Goal: Check status: Check status

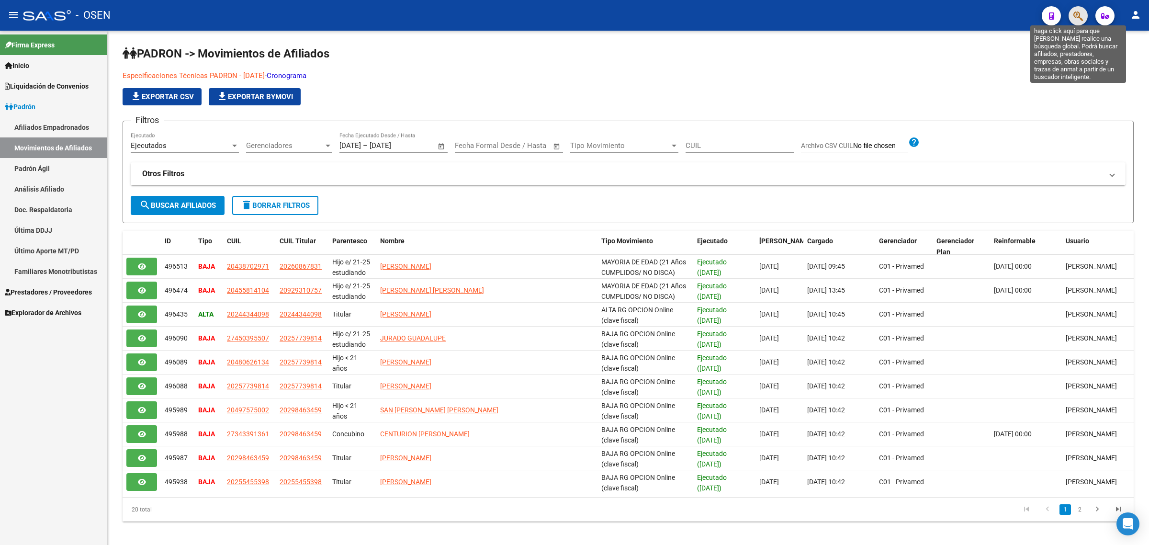
click at [1076, 16] on icon "button" at bounding box center [1078, 16] width 10 height 11
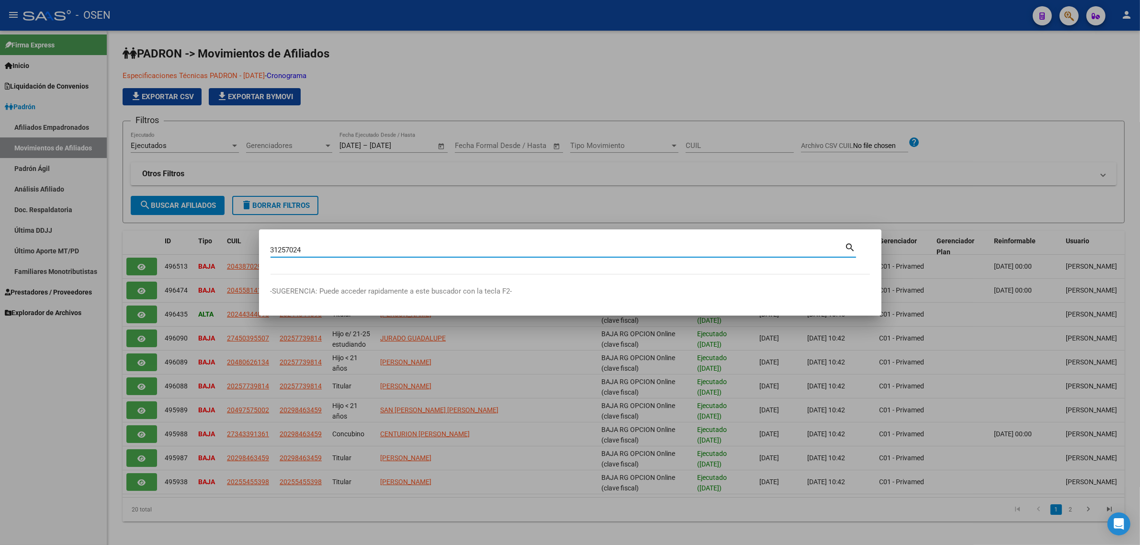
type input "31257024"
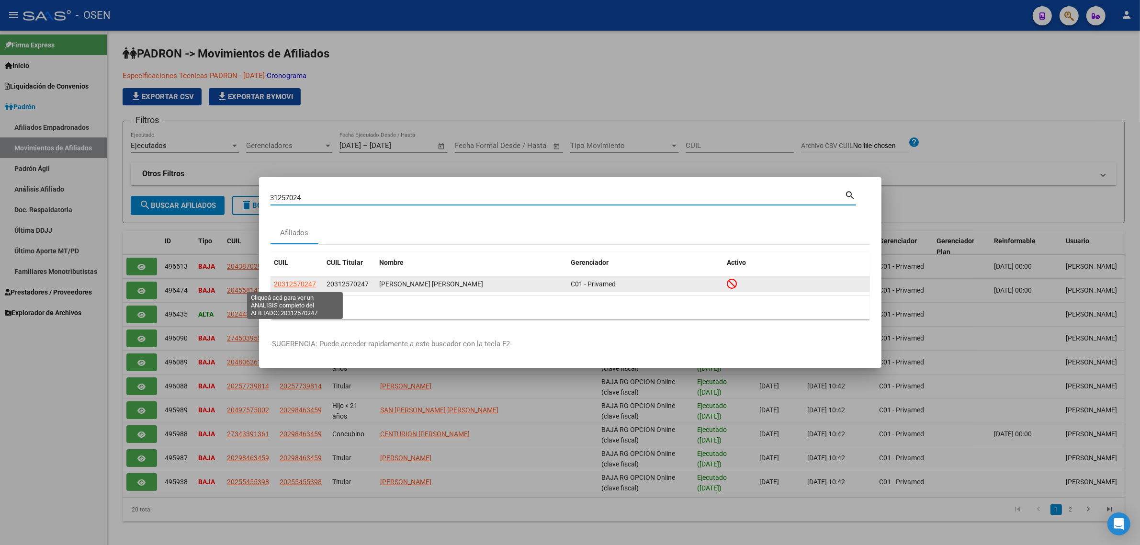
click at [303, 282] on span "20312570247" at bounding box center [295, 284] width 42 height 8
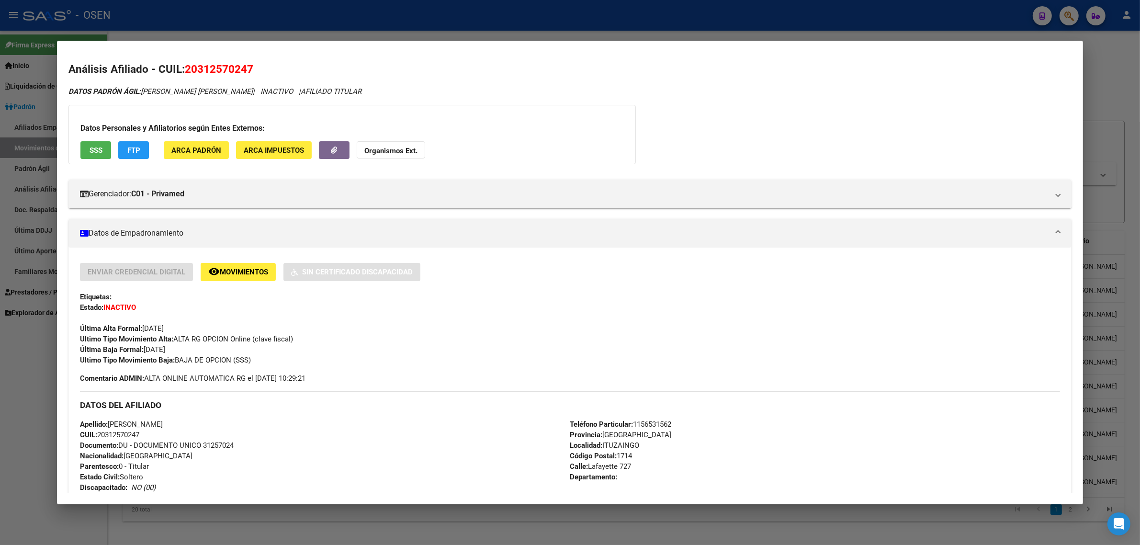
click at [91, 147] on span "SSS" at bounding box center [96, 150] width 13 height 9
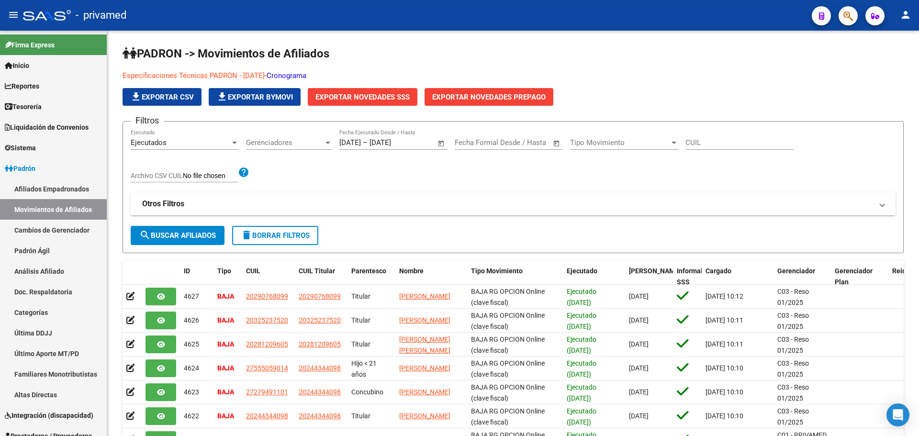
click at [846, 18] on icon "button" at bounding box center [848, 16] width 10 height 11
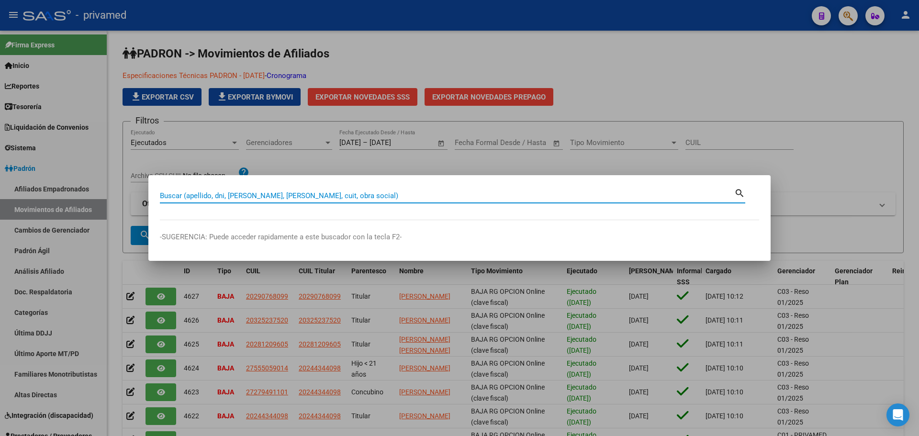
paste input "20312570247"
type input "20312570247"
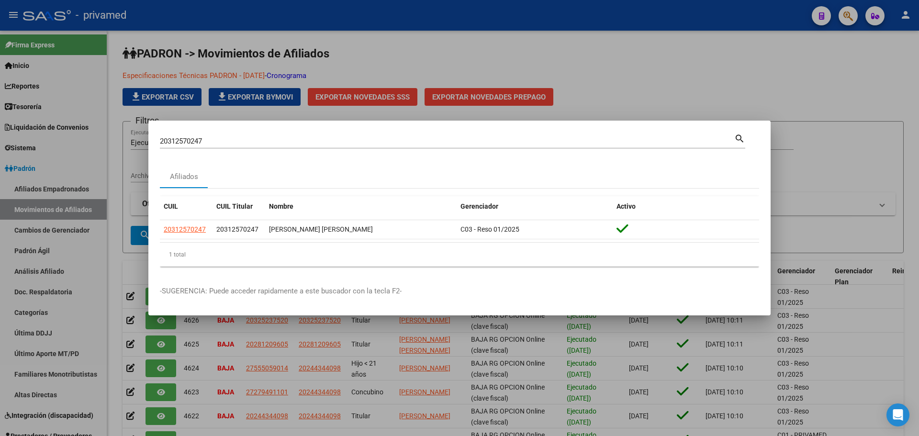
click at [519, 56] on div at bounding box center [459, 218] width 919 height 436
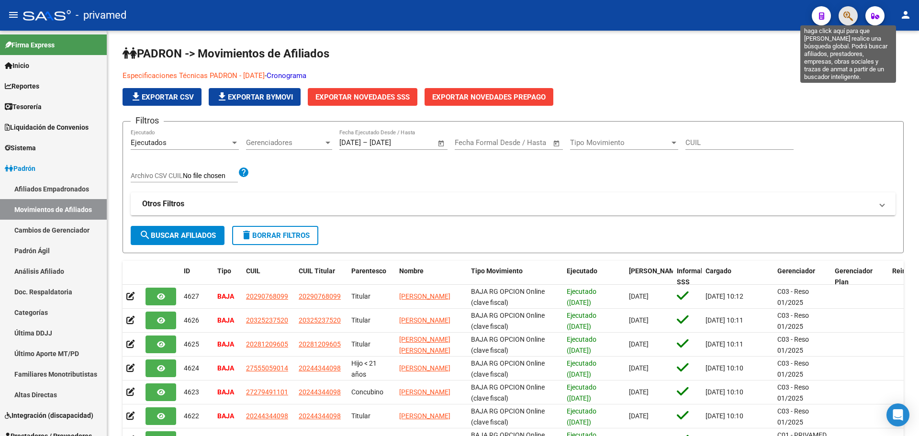
click at [844, 14] on icon "button" at bounding box center [848, 16] width 10 height 11
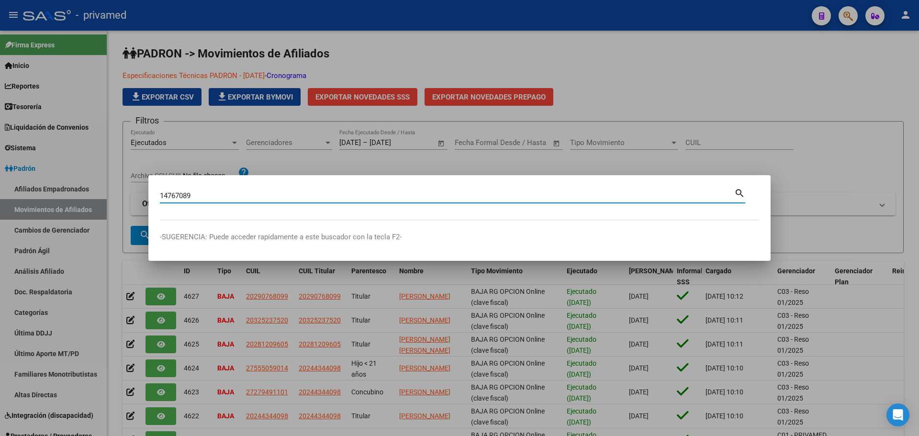
type input "14767089"
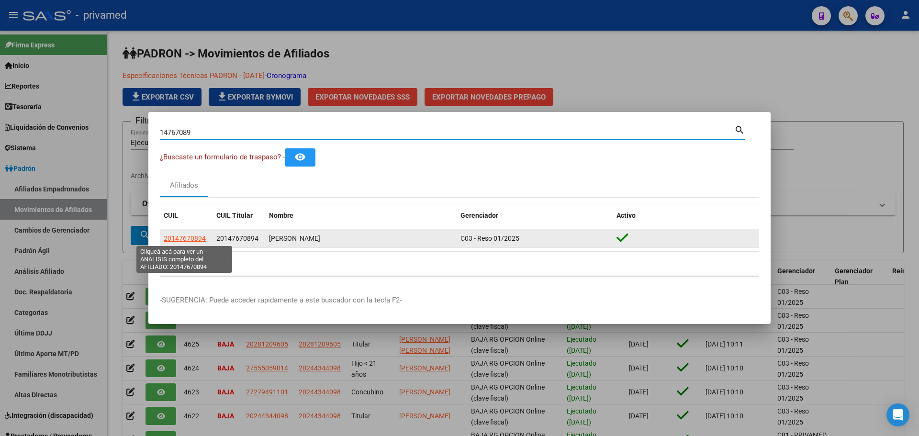
click at [175, 236] on span "20147670894" at bounding box center [185, 239] width 42 height 8
type textarea "20147670894"
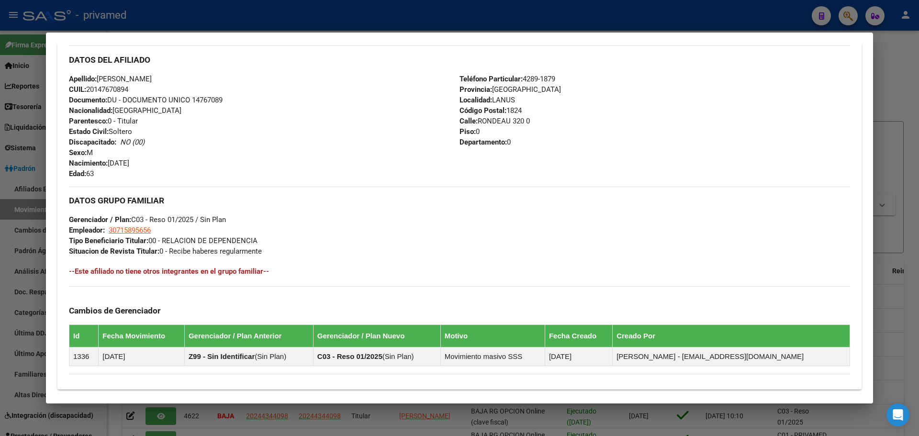
scroll to position [439, 0]
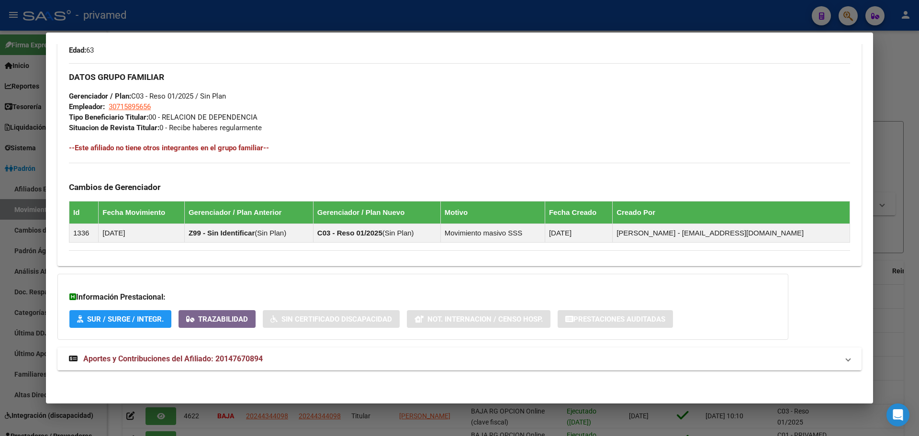
click at [155, 355] on span "Aportes y Contribuciones del Afiliado: 20147670894" at bounding box center [173, 358] width 180 height 9
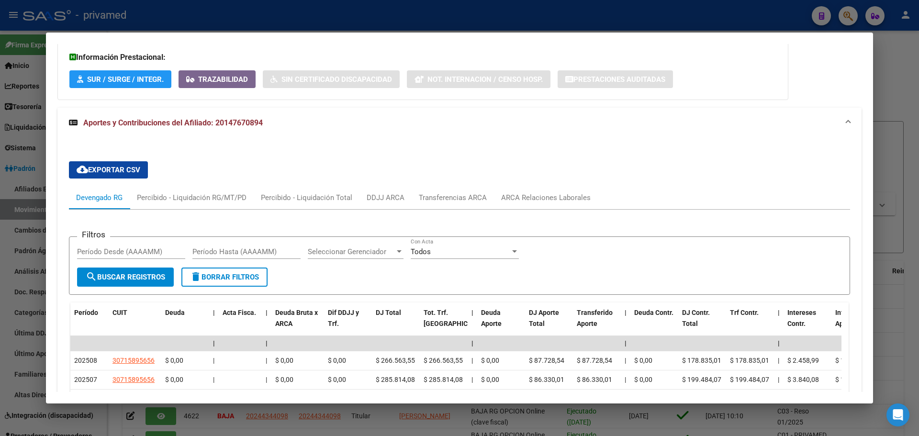
scroll to position [815, 0]
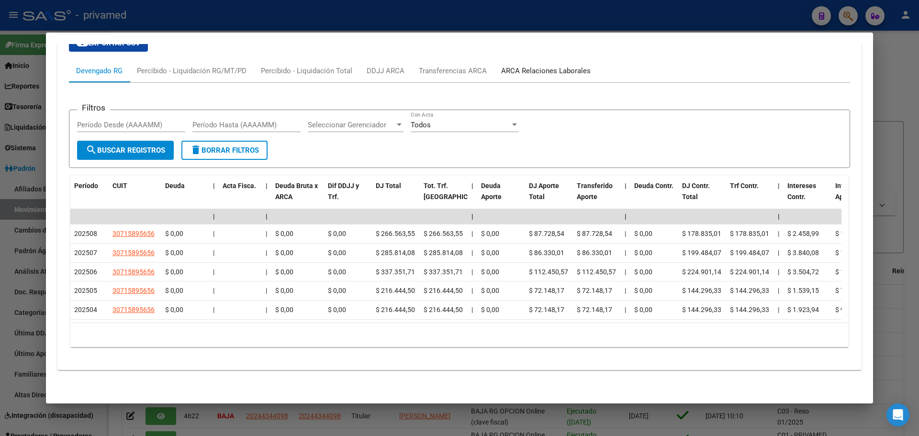
click at [545, 66] on div "ARCA Relaciones Laborales" at bounding box center [546, 71] width 90 height 11
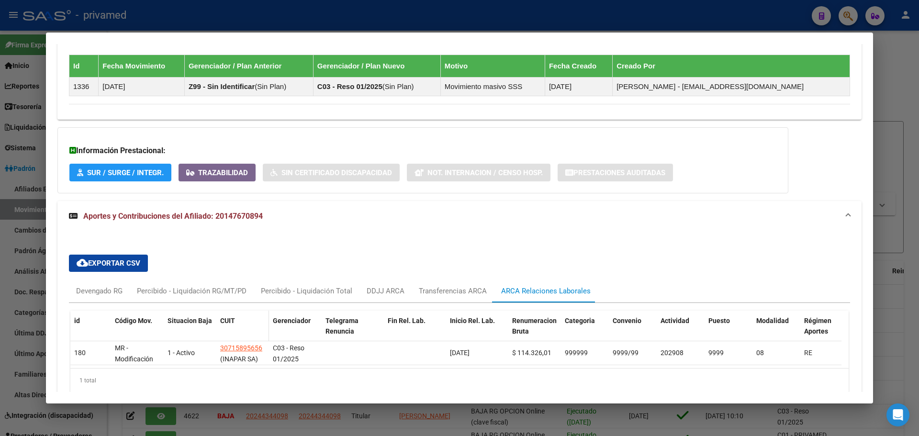
scroll to position [638, 0]
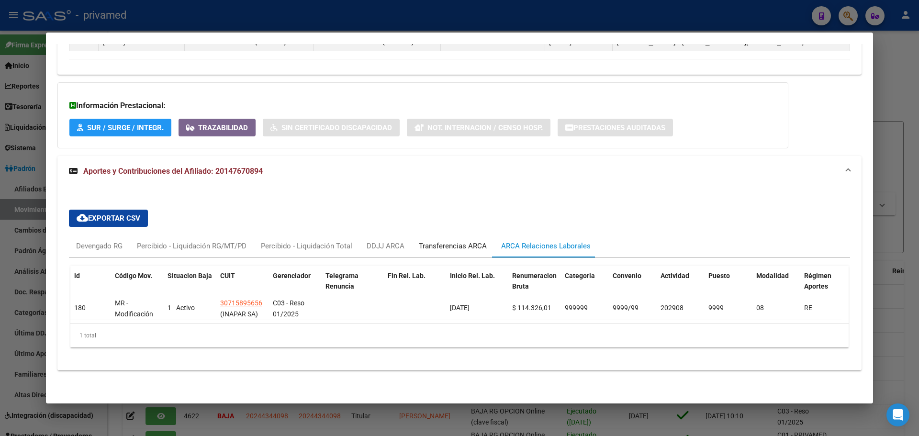
click at [440, 241] on div "Transferencias ARCA" at bounding box center [453, 246] width 68 height 11
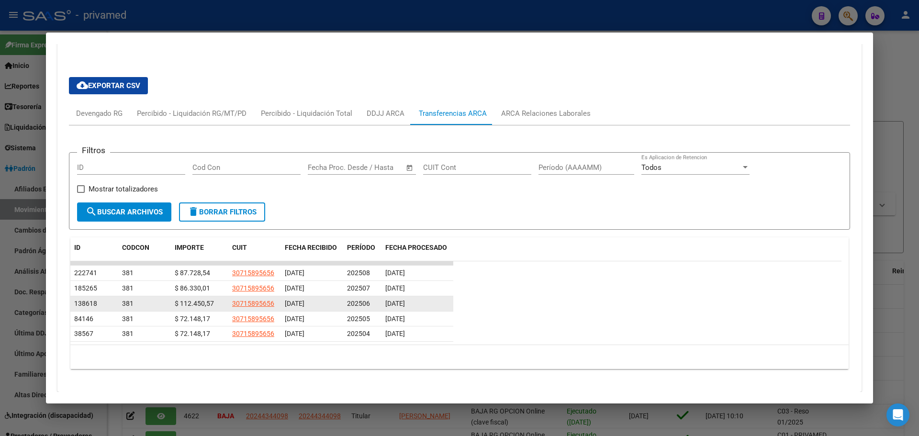
scroll to position [785, 0]
